Goal: Information Seeking & Learning: Find specific fact

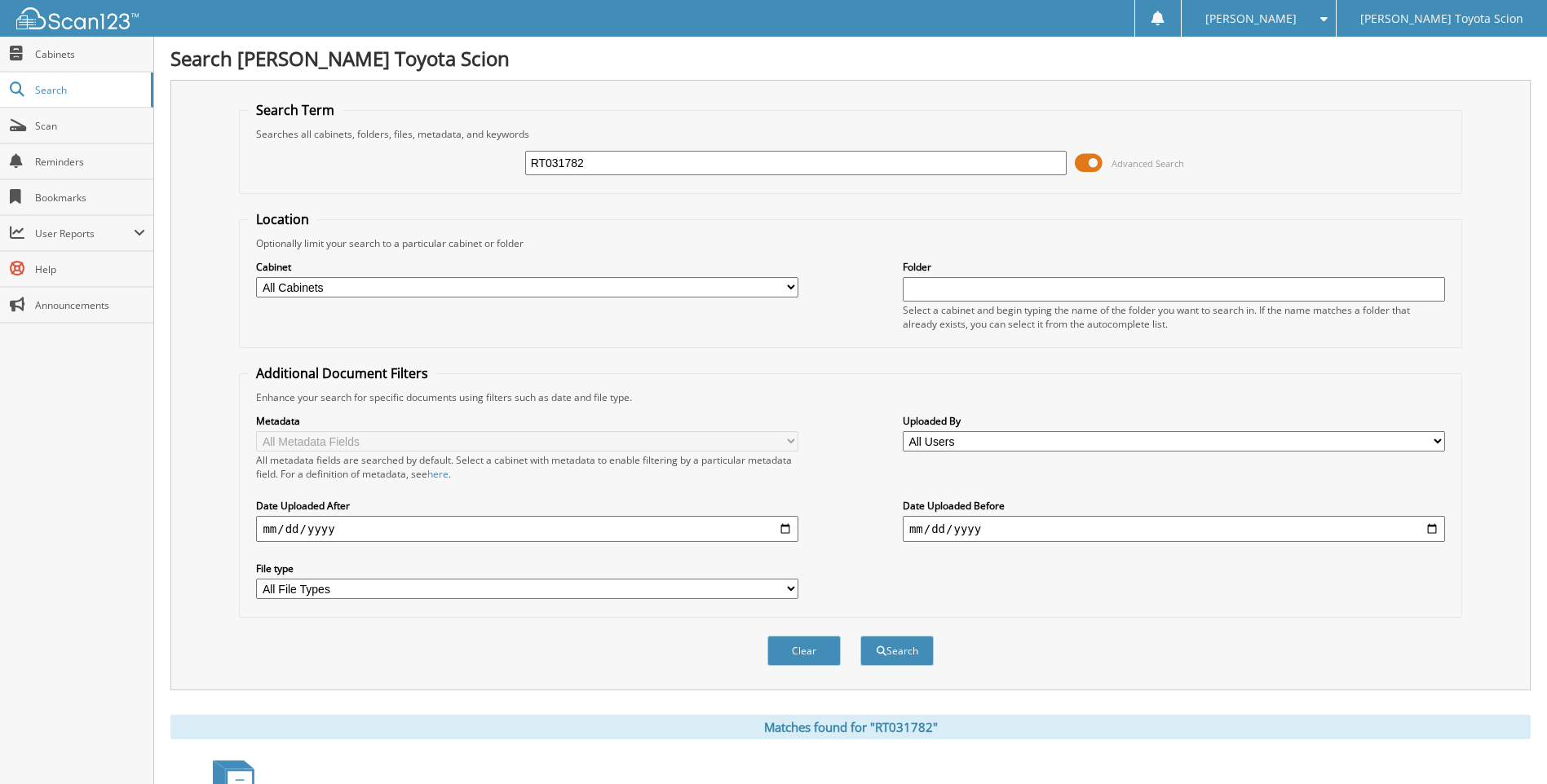
drag, startPoint x: 595, startPoint y: 160, endPoint x: 512, endPoint y: 160, distance: 83.0
click at [512, 160] on div "RT031782 Advanced Search" at bounding box center [850, 162] width 1205 height 44
type input "NF111445"
click at [860, 636] on button "Search" at bounding box center [897, 651] width 73 height 30
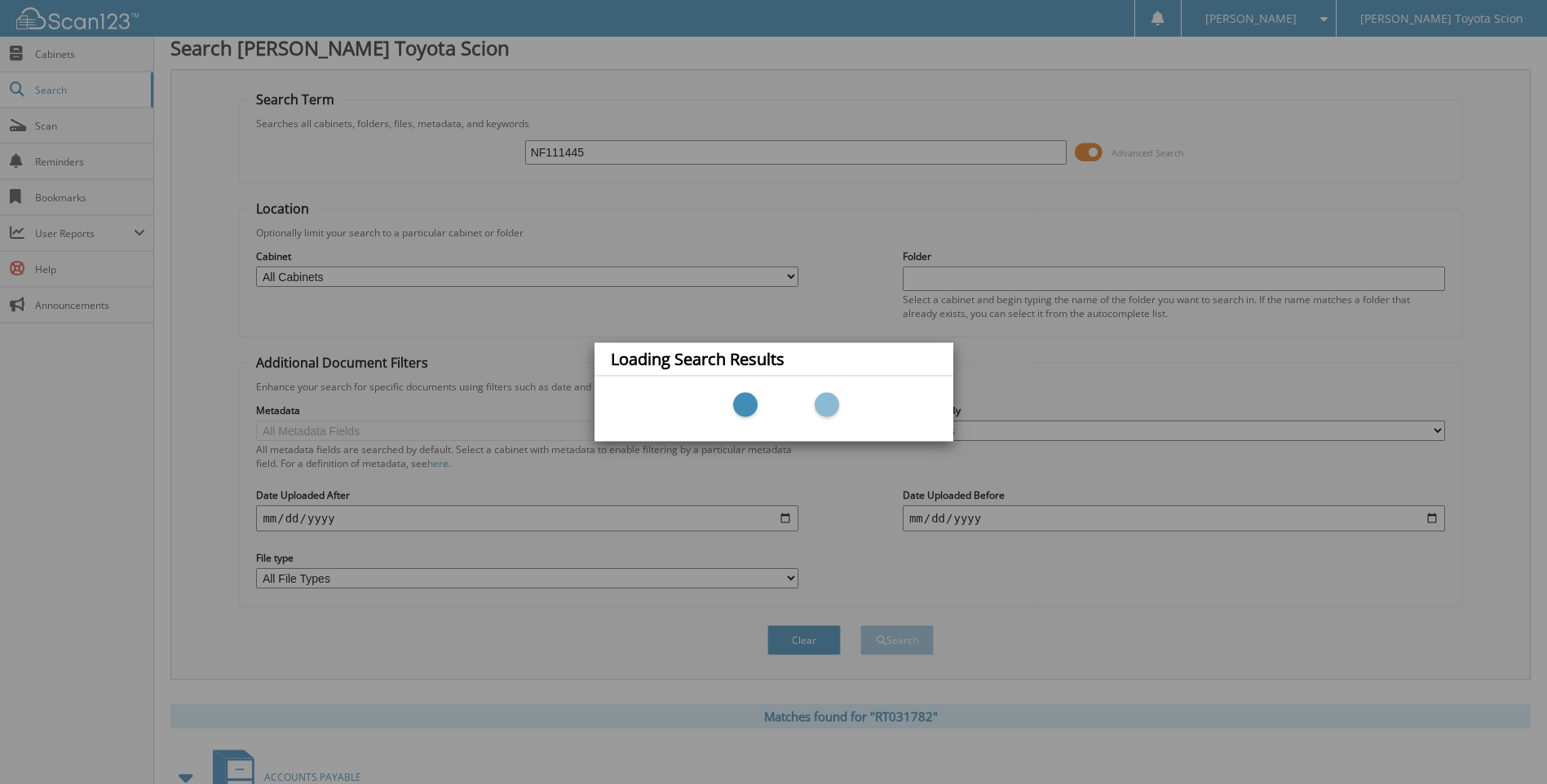
scroll to position [82, 0]
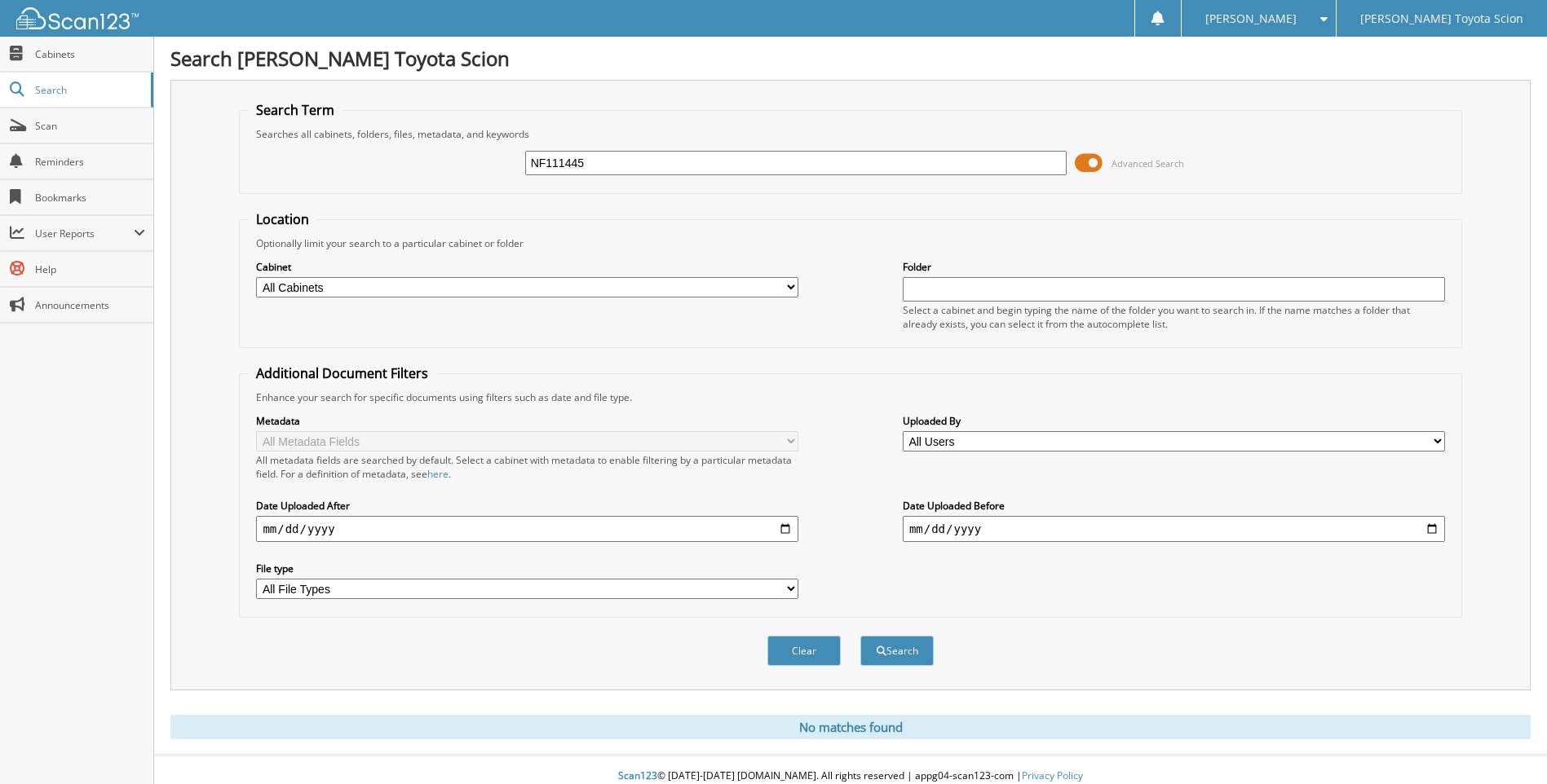
click at [601, 159] on input "NF111445" at bounding box center [796, 163] width 542 height 24
drag, startPoint x: 583, startPoint y: 161, endPoint x: 491, endPoint y: 149, distance: 92.8
click at [491, 149] on div "NF111445 Advanced Search" at bounding box center [850, 162] width 1205 height 44
type input "29248B"
click at [913, 653] on button "Search" at bounding box center [897, 651] width 73 height 30
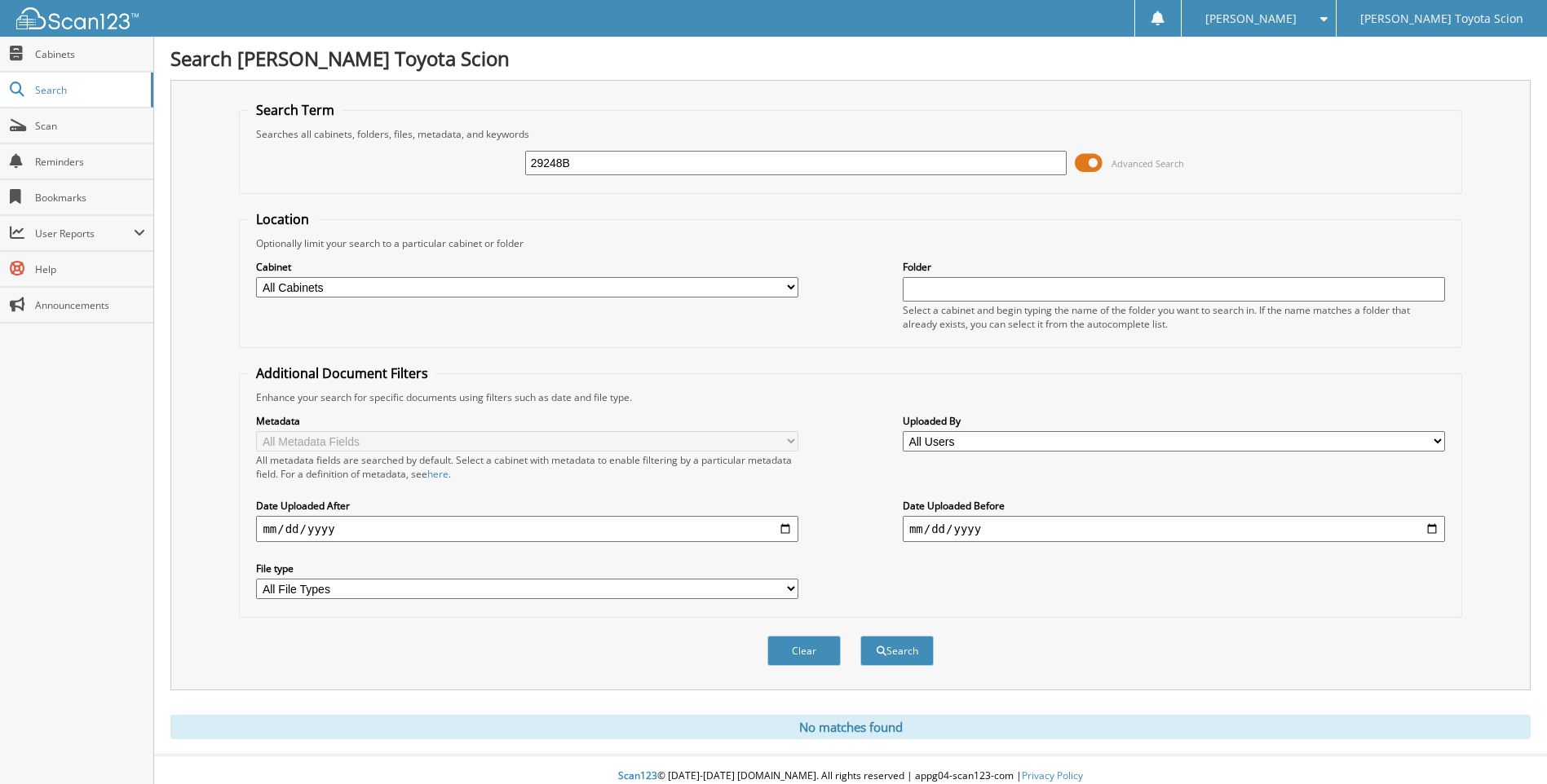
drag, startPoint x: 583, startPoint y: 162, endPoint x: 516, endPoint y: 157, distance: 67.2
click at [516, 157] on div "29248B Advanced Search" at bounding box center [850, 162] width 1205 height 44
type input "HERNANDEZ, MAYRA"
click at [860, 636] on button "Search" at bounding box center [897, 651] width 73 height 30
